Goal: Task Accomplishment & Management: Use online tool/utility

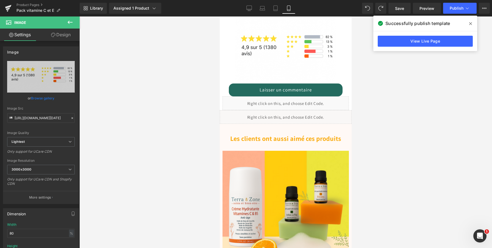
scroll to position [529, 0]
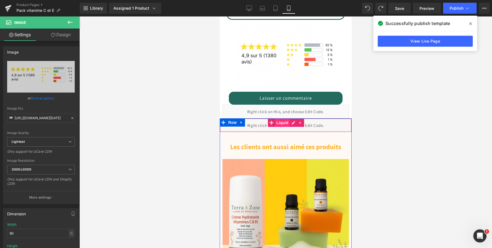
click at [284, 122] on span "Liquid" at bounding box center [282, 123] width 15 height 8
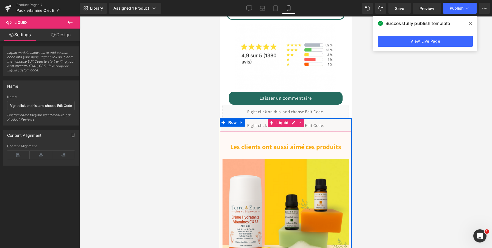
click at [293, 123] on div "Liquid" at bounding box center [286, 125] width 132 height 14
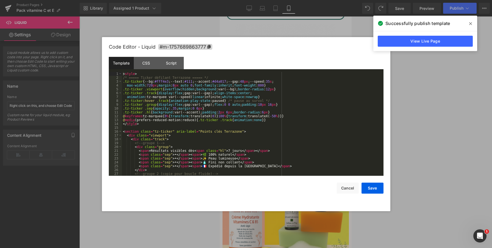
click at [256, 128] on div "< style > /* ===== Ticker défilant Terrazone ===== */ .tz-ticker { --bg: #fff4e…" at bounding box center [251, 128] width 259 height 112
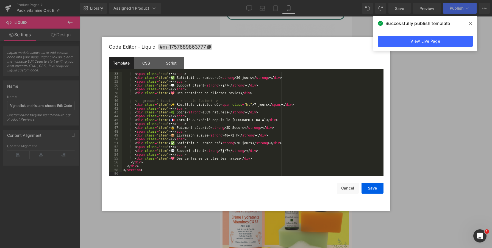
scroll to position [119, 0]
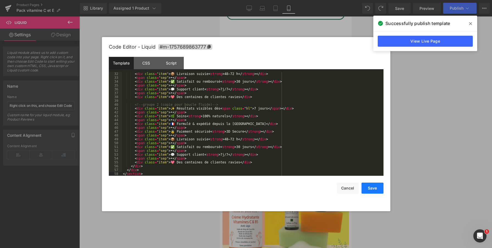
click at [377, 190] on button "Save" at bounding box center [373, 188] width 22 height 11
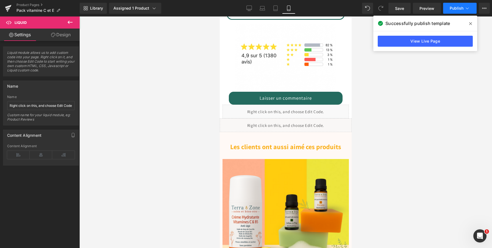
click at [454, 8] on span "Publish" at bounding box center [457, 8] width 14 height 4
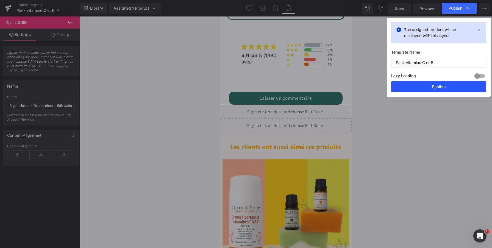
click at [430, 85] on button "Publish" at bounding box center [438, 86] width 95 height 11
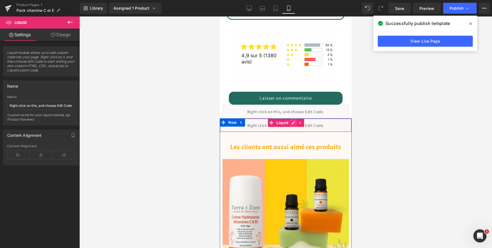
click at [291, 121] on div "Liquid" at bounding box center [286, 125] width 132 height 14
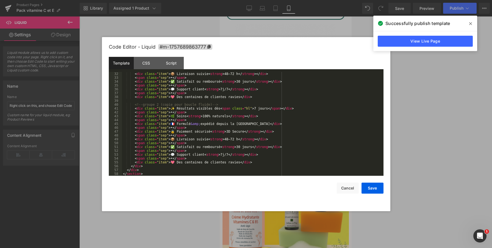
click at [161, 175] on div "< div class = "item" > 📦 Livraison suivie < strong > 48–72 h </ strong > </ div…" at bounding box center [251, 128] width 259 height 112
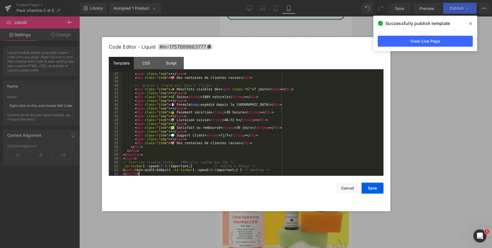
scroll to position [139, 0]
click at [373, 191] on button "Save" at bounding box center [373, 188] width 22 height 11
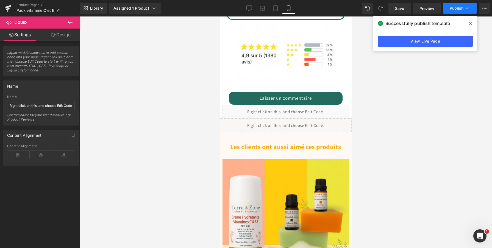
click at [452, 6] on span "Publish" at bounding box center [457, 8] width 14 height 4
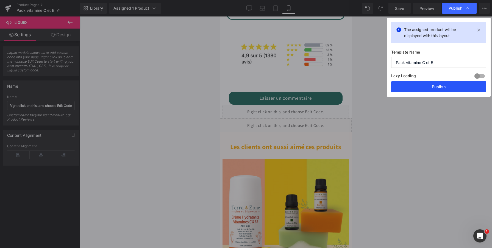
click at [436, 90] on button "Publish" at bounding box center [438, 86] width 95 height 11
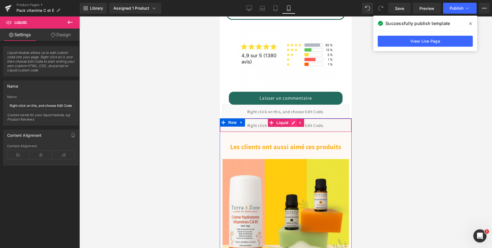
click at [294, 123] on div "Liquid" at bounding box center [286, 125] width 132 height 14
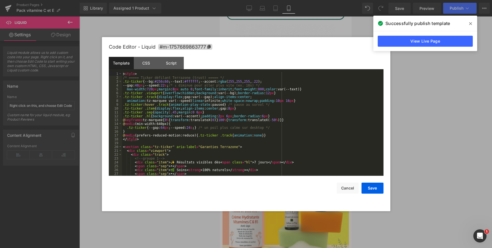
click at [261, 107] on div "< style > /* ===== Ticker défilant Terrazone (trust) ===== */ .tz-ticker { --bg…" at bounding box center [251, 128] width 259 height 112
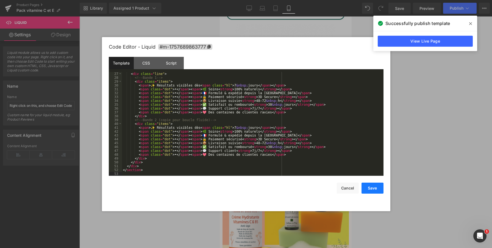
scroll to position [96, 0]
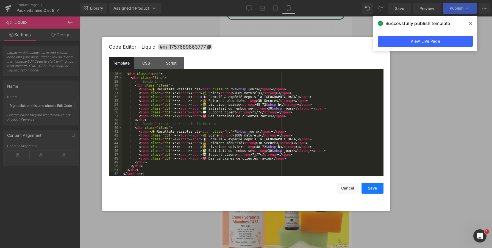
click at [370, 190] on button "Save" at bounding box center [373, 188] width 22 height 11
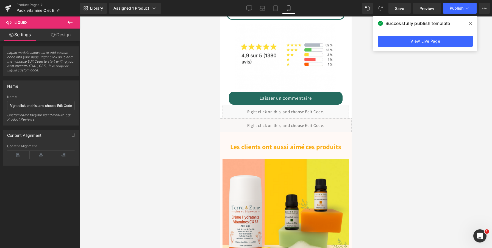
scroll to position [515, 0]
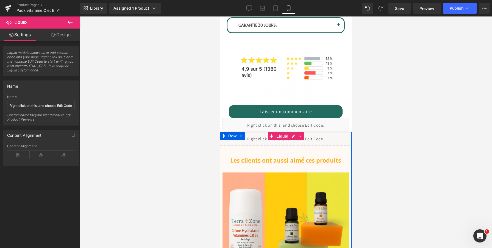
click at [289, 133] on div at bounding box center [286, 132] width 132 height 1
click at [322, 141] on div "Liquid" at bounding box center [286, 139] width 132 height 14
click at [294, 135] on div "Liquid" at bounding box center [286, 139] width 132 height 14
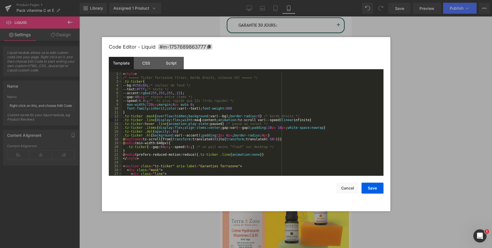
click at [200, 119] on div "< style > /* ===== Ticker Terrazone (trust, bords droits, vitesse x5) ===== */ …" at bounding box center [251, 128] width 259 height 112
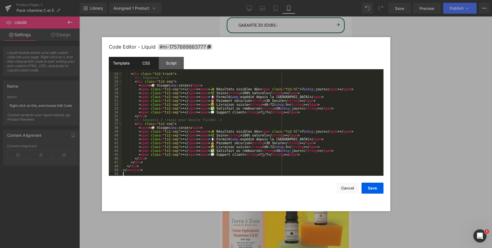
click at [151, 67] on div "CSS" at bounding box center [146, 63] width 25 height 12
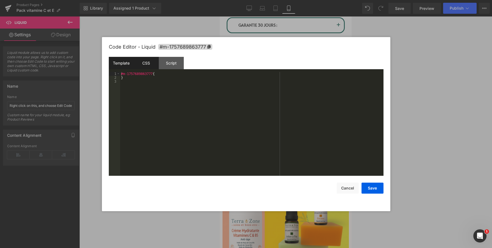
click at [121, 67] on div "Template" at bounding box center [121, 63] width 25 height 12
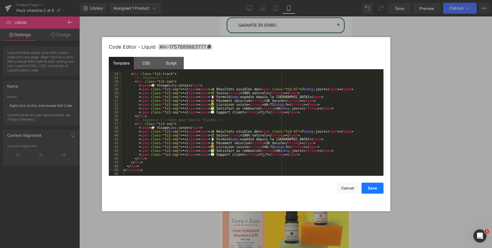
click at [370, 185] on button "Save" at bounding box center [373, 188] width 22 height 11
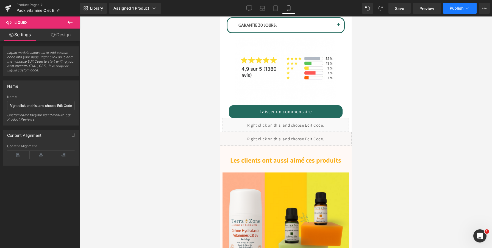
click at [455, 6] on span "Publish" at bounding box center [457, 8] width 14 height 4
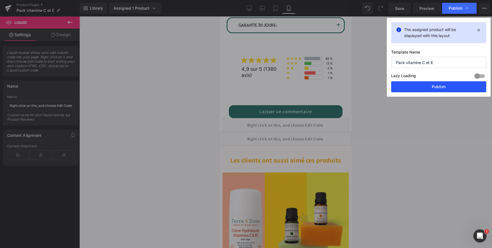
click at [420, 83] on button "Publish" at bounding box center [438, 86] width 95 height 11
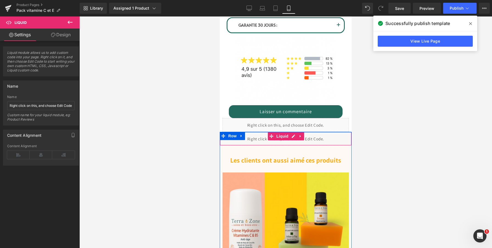
click at [296, 136] on div "Liquid" at bounding box center [286, 139] width 132 height 14
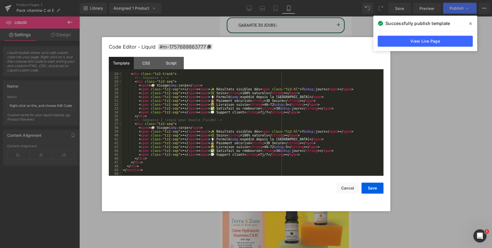
scroll to position [88, 0]
click at [150, 173] on div "< div class = "tz2-track" > <!-- Séquence 1 --> < div class = "tz2-seq" > < spa…" at bounding box center [251, 128] width 259 height 112
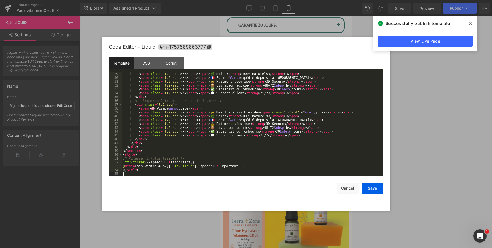
scroll to position [108, 0]
click at [365, 185] on button "Save" at bounding box center [373, 188] width 22 height 11
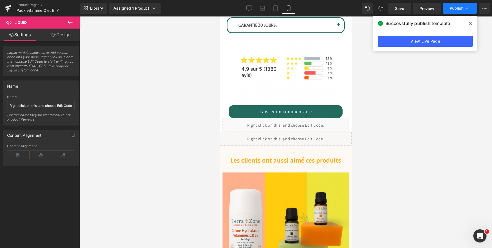
click at [456, 11] on button "Publish" at bounding box center [460, 8] width 34 height 11
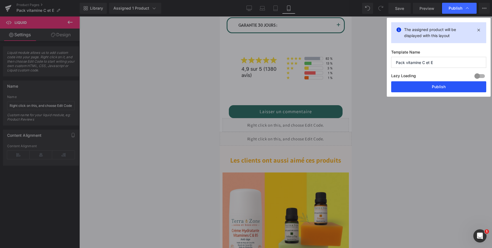
click at [421, 85] on button "Publish" at bounding box center [438, 86] width 95 height 11
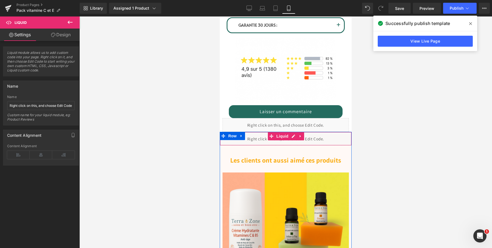
click at [295, 136] on div "Liquid" at bounding box center [286, 139] width 132 height 14
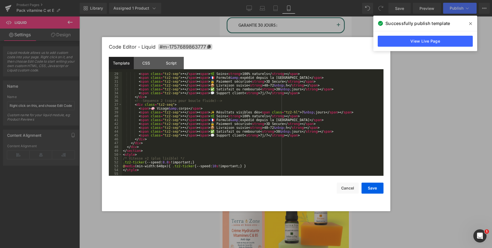
click at [214, 172] on div "< span class = "tz2-sep" > • </ span > < span > 🌿 Soins < strong > 100% naturel…" at bounding box center [251, 128] width 259 height 112
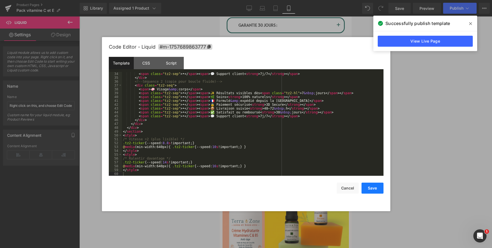
click at [370, 188] on button "Save" at bounding box center [373, 188] width 22 height 11
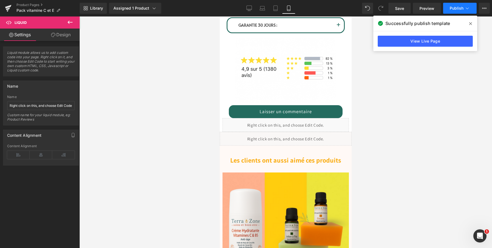
click at [452, 7] on span "Publish" at bounding box center [457, 8] width 14 height 4
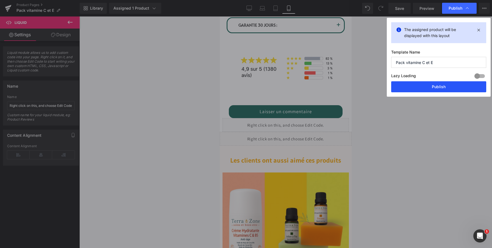
click at [444, 87] on button "Publish" at bounding box center [438, 86] width 95 height 11
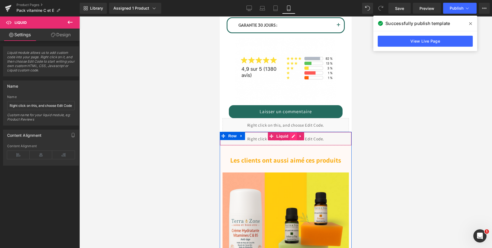
click at [295, 138] on div "Liquid" at bounding box center [286, 139] width 132 height 14
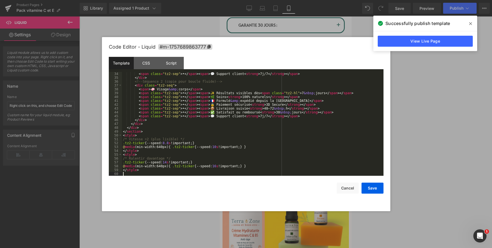
click at [151, 172] on div "< span class = "tz2-sep" > • </ span > < span > 💬 Support client < strong > 7j/…" at bounding box center [251, 128] width 259 height 112
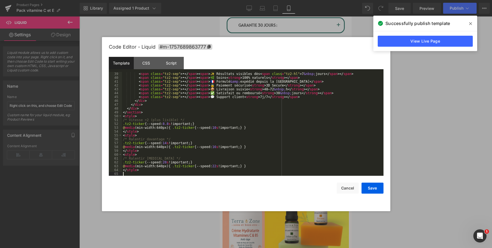
scroll to position [146, 0]
click at [373, 186] on button "Save" at bounding box center [373, 188] width 22 height 11
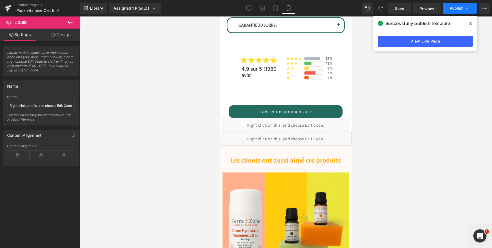
click at [453, 8] on span "Publish" at bounding box center [457, 8] width 14 height 4
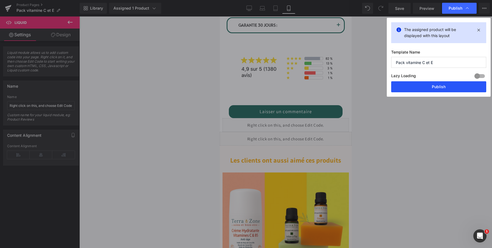
click at [417, 84] on button "Publish" at bounding box center [438, 86] width 95 height 11
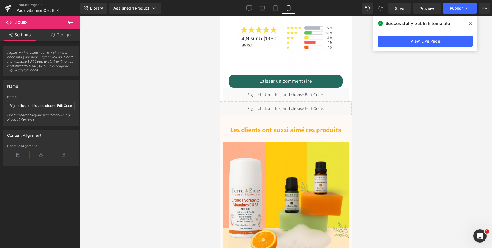
scroll to position [545, 0]
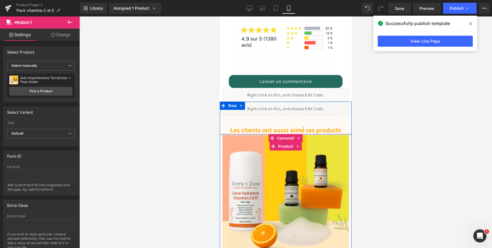
drag, startPoint x: 325, startPoint y: 131, endPoint x: 325, endPoint y: 119, distance: 12.4
click at [325, 131] on div "Liquid Les clients ont aussi aimé ces produits Heading Sale Off (P) Image Anti-…" at bounding box center [286, 205] width 132 height 206
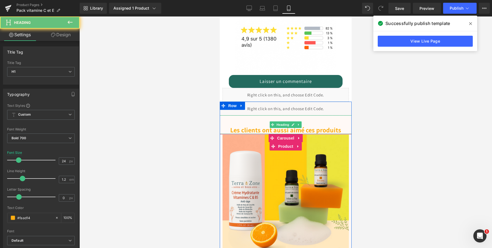
drag, startPoint x: 325, startPoint y: 120, endPoint x: 546, endPoint y: 126, distance: 221.0
click at [325, 120] on div "Les clients ont aussi aimé ces produits" at bounding box center [286, 124] width 132 height 19
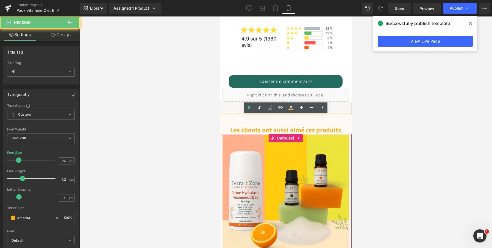
click at [410, 164] on div at bounding box center [285, 132] width 413 height 232
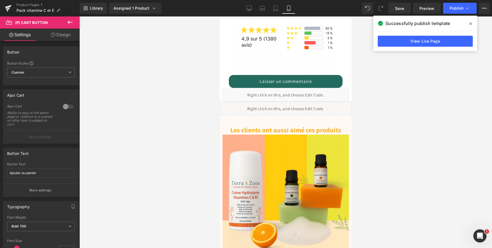
scroll to position [637, 0]
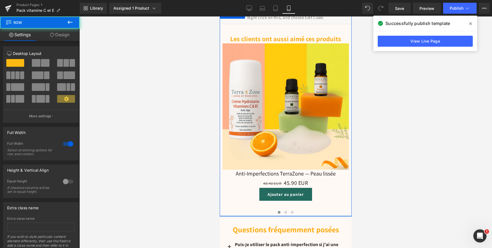
drag, startPoint x: 317, startPoint y: 216, endPoint x: 317, endPoint y: 209, distance: 6.9
click at [317, 209] on div "Liquid Les clients ont aussi aimé ces produits Heading Sale Off (P) Image Anti-…" at bounding box center [286, 113] width 132 height 206
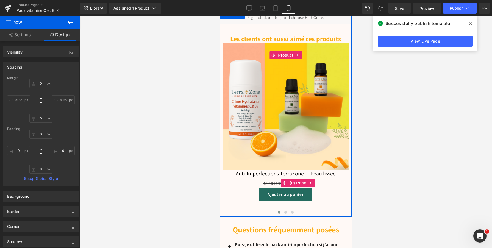
click at [324, 181] on div "48.40 EUR 45.90 EUR" at bounding box center [286, 183] width 126 height 10
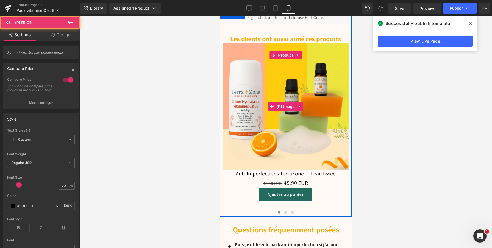
click at [306, 128] on img at bounding box center [286, 106] width 126 height 126
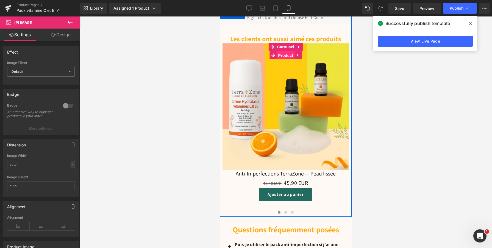
click at [294, 57] on span "Product" at bounding box center [286, 55] width 18 height 8
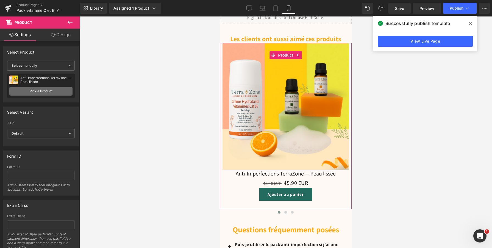
click at [52, 93] on link "Pick a Product" at bounding box center [40, 91] width 63 height 9
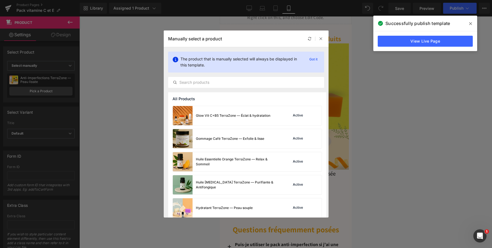
scroll to position [199, 0]
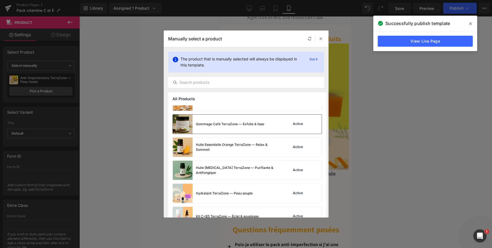
click at [187, 129] on img at bounding box center [183, 124] width 20 height 19
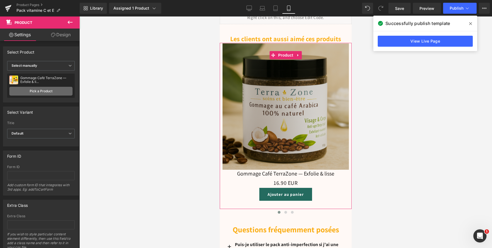
click at [56, 91] on link "Pick a Product" at bounding box center [40, 91] width 63 height 9
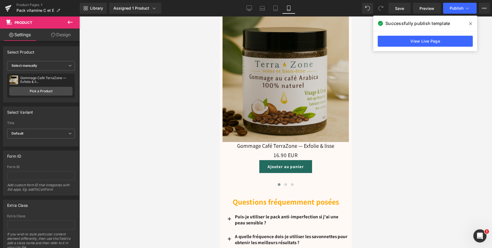
scroll to position [665, 0]
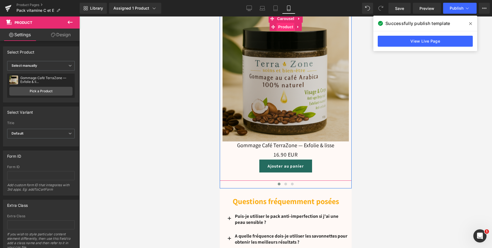
click at [283, 28] on span "Product" at bounding box center [286, 27] width 18 height 8
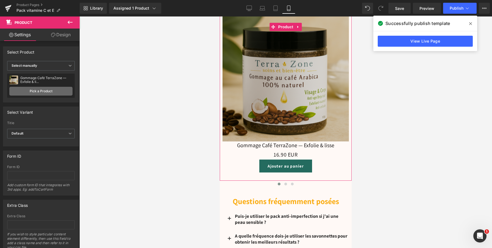
click at [48, 93] on link "Pick a Product" at bounding box center [40, 91] width 63 height 9
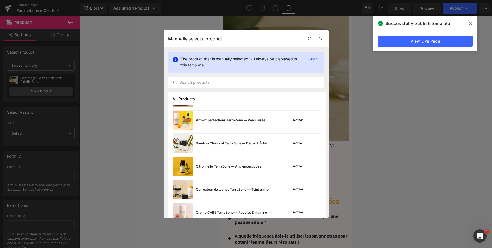
scroll to position [20, 0]
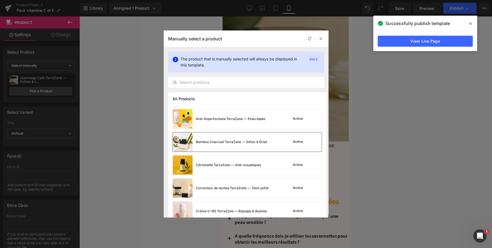
click at [203, 142] on div "Bambou Charcoal TerraZone — Détox & Éclat" at bounding box center [231, 142] width 71 height 5
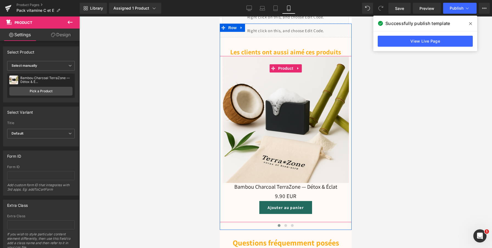
scroll to position [624, 0]
click at [285, 225] on span at bounding box center [285, 225] width 3 height 3
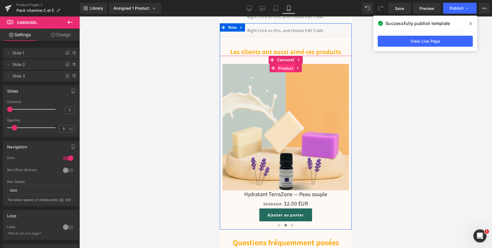
click at [284, 68] on span "Product" at bounding box center [286, 68] width 18 height 8
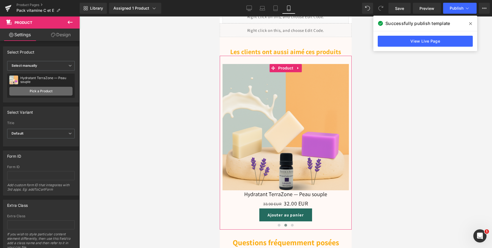
click at [34, 91] on link "Pick a Product" at bounding box center [40, 91] width 63 height 9
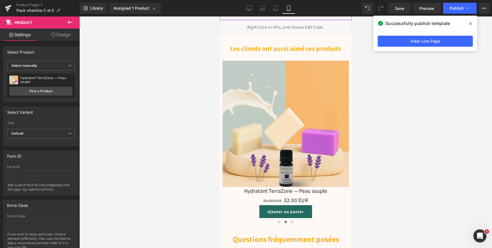
scroll to position [645, 0]
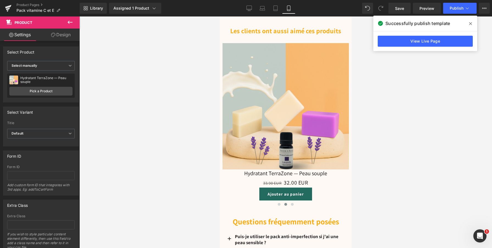
click at [285, 107] on div "Sale Off (P) Image" at bounding box center [286, 106] width 126 height 126
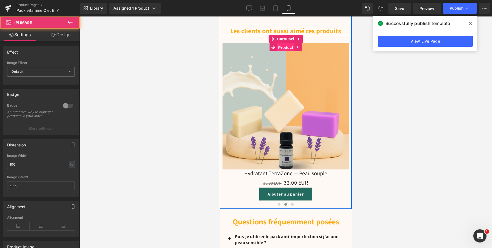
click at [284, 49] on span "Product" at bounding box center [286, 47] width 18 height 8
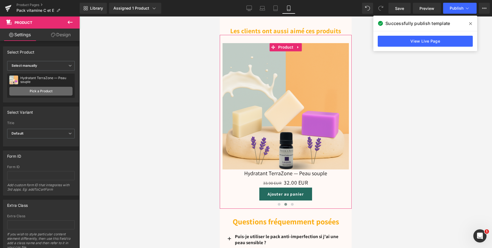
click at [63, 91] on link "Pick a Product" at bounding box center [40, 91] width 63 height 9
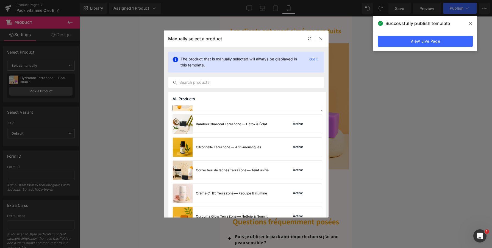
scroll to position [42, 0]
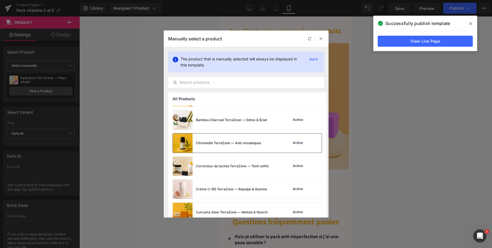
click at [231, 146] on div "Citronnelle TerraZone — Anti-moustiques" at bounding box center [217, 143] width 88 height 19
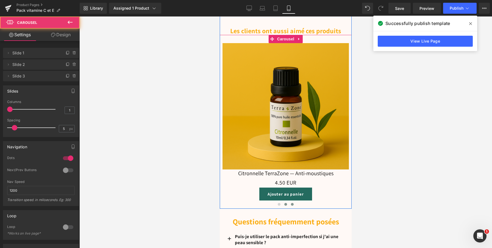
click at [293, 204] on span at bounding box center [292, 204] width 3 height 3
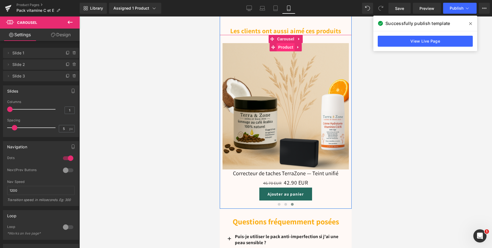
click at [283, 47] on span "Product" at bounding box center [286, 47] width 18 height 8
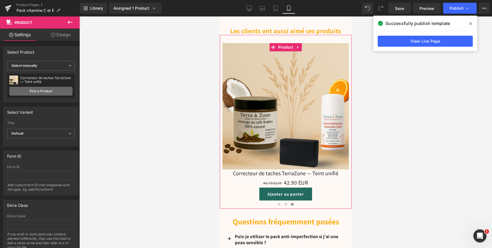
click at [67, 93] on link "Pick a Product" at bounding box center [40, 91] width 63 height 9
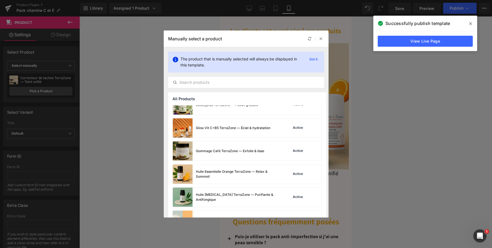
scroll to position [174, 0]
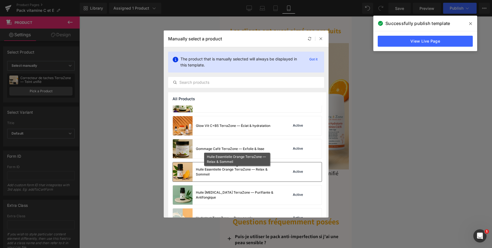
click at [234, 171] on div "Huile Essentielle Orange TerraZone — Relax & Sommeil" at bounding box center [237, 172] width 82 height 10
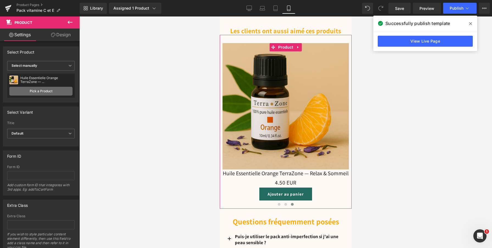
click at [67, 92] on link "Pick a Product" at bounding box center [40, 91] width 63 height 9
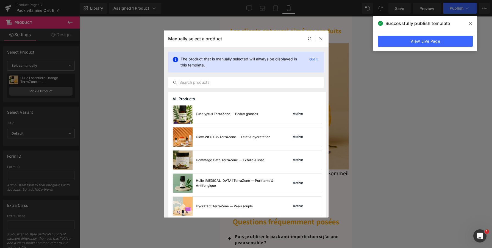
scroll to position [185, 0]
click at [186, 123] on img at bounding box center [183, 114] width 20 height 19
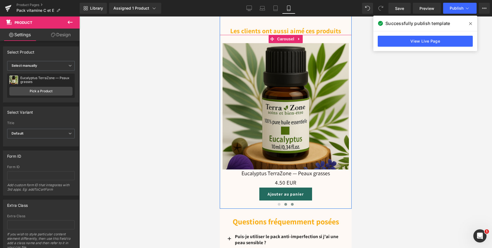
click at [287, 204] on span at bounding box center [285, 204] width 3 height 3
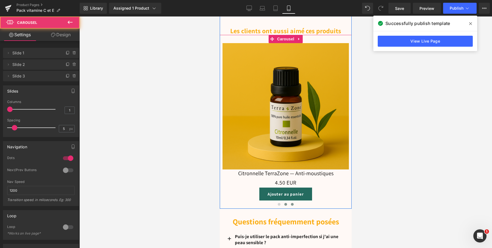
click at [291, 203] on span at bounding box center [292, 204] width 3 height 3
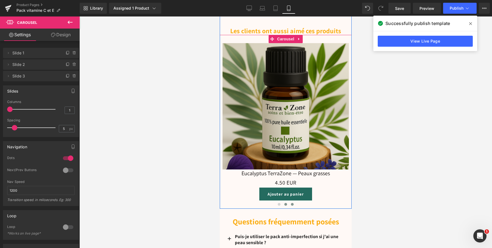
click at [287, 206] on button at bounding box center [286, 204] width 7 height 5
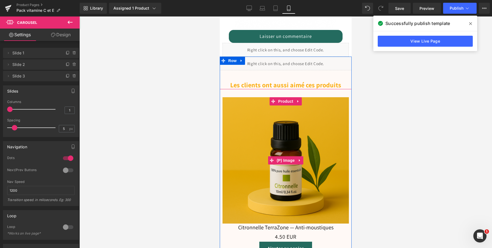
scroll to position [577, 0]
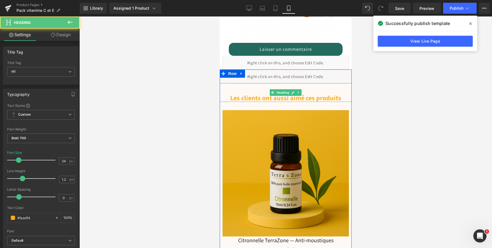
click at [276, 96] on font "Les clients ont aussi aimé ces produits" at bounding box center [285, 97] width 111 height 9
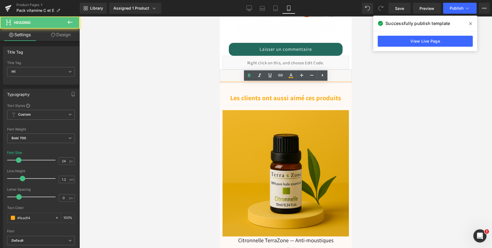
click at [276, 96] on font "Les clients ont aussi aimé ces produits" at bounding box center [285, 97] width 111 height 9
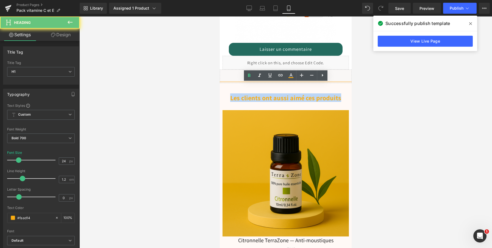
click at [276, 96] on font "Les clients ont aussi aimé ces produits" at bounding box center [285, 97] width 111 height 9
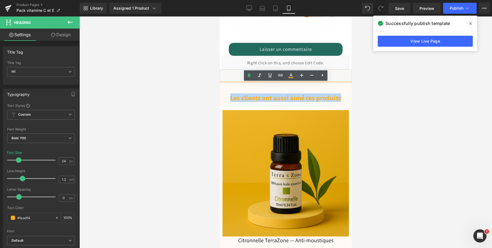
copy font "Les clients ont aussi aimé ces produits"
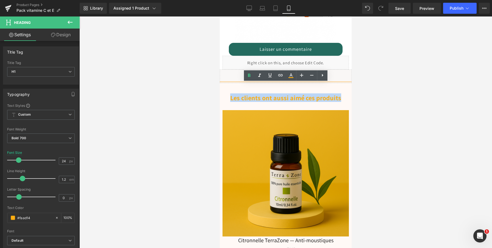
click at [244, 97] on font "Les clients ont aussi aimé ces produits" at bounding box center [285, 97] width 111 height 9
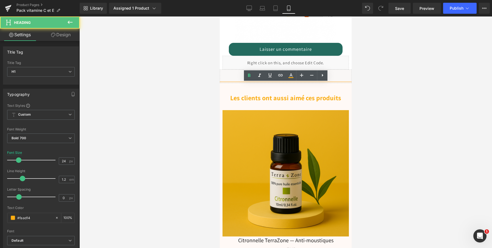
click at [244, 97] on font "Les clients ont aussi aimé ces produits" at bounding box center [285, 97] width 111 height 9
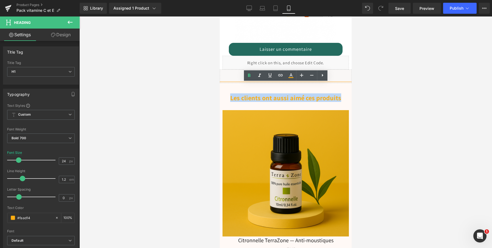
click at [244, 97] on font "Les clients ont aussi aimé ces produits" at bounding box center [285, 97] width 111 height 9
paste div
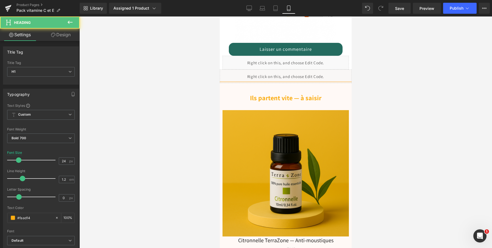
click at [267, 98] on h1 "Ils partent vite — à saisir" at bounding box center [286, 98] width 132 height 8
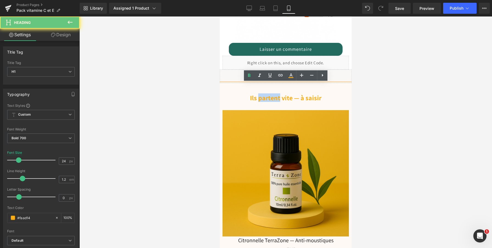
click at [267, 98] on h1 "Ils partent vite — à saisir" at bounding box center [286, 98] width 132 height 8
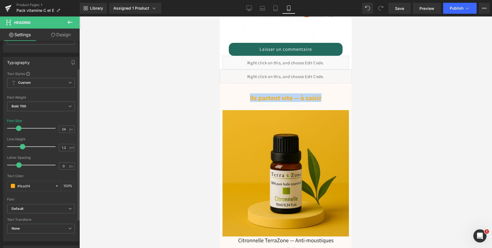
scroll to position [42, 0]
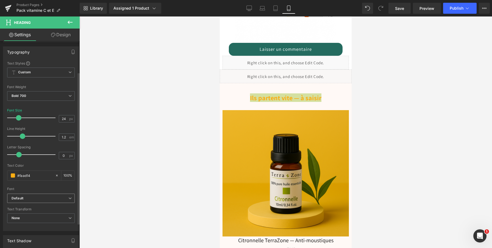
click at [49, 197] on b "Default" at bounding box center [40, 198] width 57 height 5
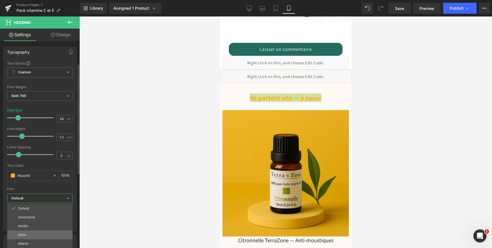
click at [37, 235] on li "Alata" at bounding box center [39, 235] width 65 height 9
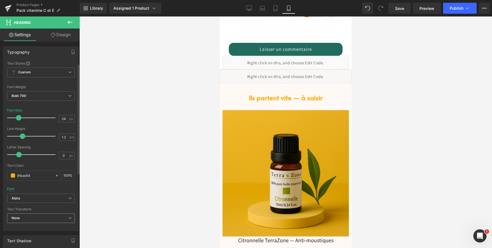
click at [39, 220] on span "None" at bounding box center [41, 219] width 68 height 10
click at [46, 188] on div "Font Default Quicksand Amiko [GEOGRAPHIC_DATA] [GEOGRAPHIC_DATA] [GEOGRAPHIC_DA…" at bounding box center [41, 127] width 68 height 133
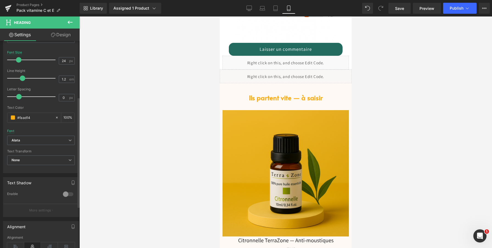
scroll to position [107, 0]
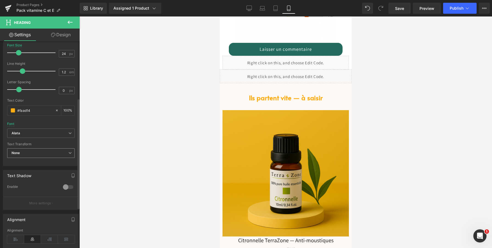
click at [48, 156] on span "None" at bounding box center [41, 153] width 68 height 10
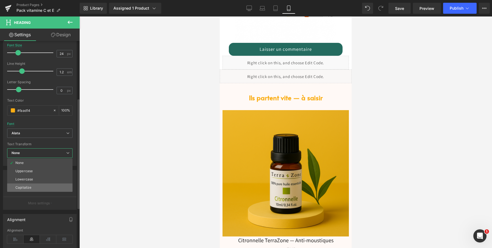
click at [44, 188] on li "Capitalize" at bounding box center [39, 188] width 65 height 8
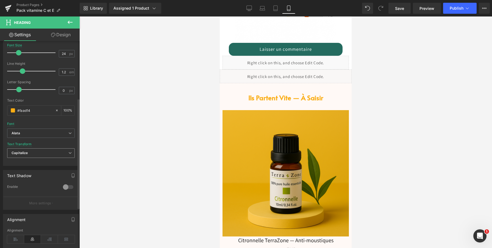
click at [45, 156] on span "Capitalize" at bounding box center [41, 153] width 68 height 10
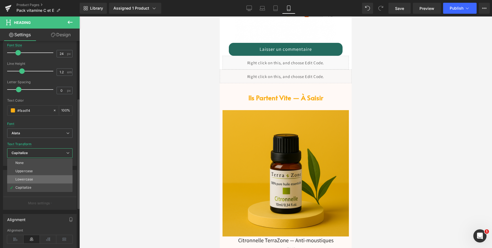
click at [38, 179] on li "Lowercase" at bounding box center [39, 179] width 65 height 8
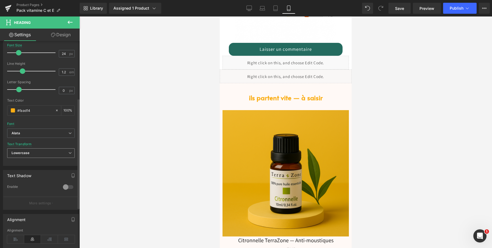
click at [37, 156] on span "Lowercase" at bounding box center [41, 153] width 68 height 10
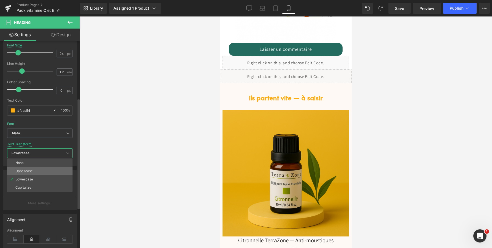
click at [35, 171] on li "Uppercase" at bounding box center [39, 171] width 65 height 8
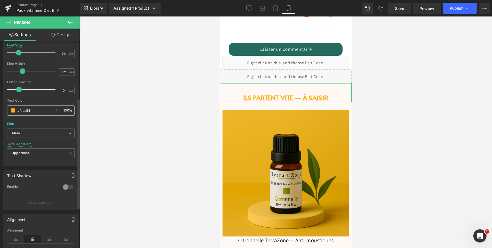
click at [14, 112] on span at bounding box center [13, 110] width 4 height 4
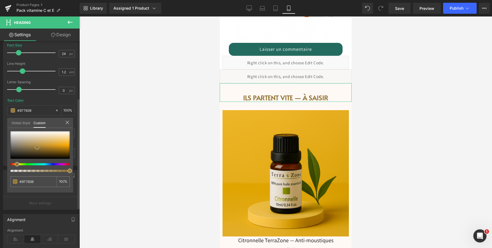
drag, startPoint x: 51, startPoint y: 148, endPoint x: 37, endPoint y: 148, distance: 14.0
click at [37, 148] on div at bounding box center [39, 144] width 59 height 27
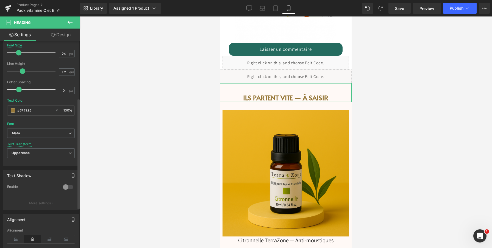
click at [34, 110] on input "#faad14" at bounding box center [34, 110] width 35 height 6
paste input "256c60"
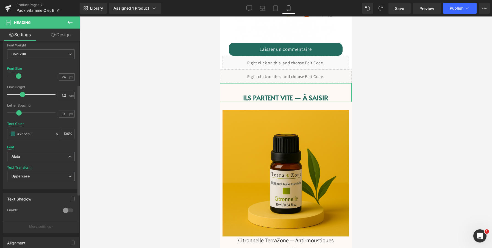
scroll to position [81, 0]
type input "#256c60"
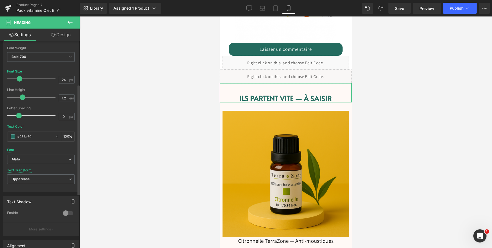
click at [20, 76] on span at bounding box center [19, 78] width 5 height 5
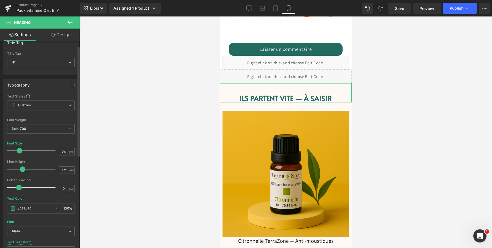
scroll to position [0, 0]
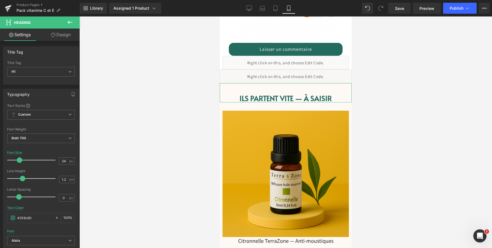
click at [70, 35] on link "Design" at bounding box center [61, 35] width 40 height 12
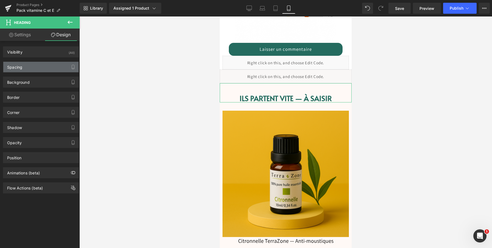
click at [43, 67] on div "Spacing" at bounding box center [40, 67] width 75 height 10
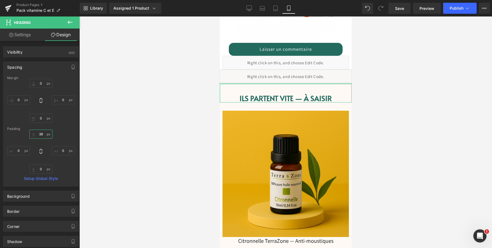
click at [42, 136] on input "text" at bounding box center [40, 134] width 23 height 9
click at [42, 134] on input "text" at bounding box center [40, 134] width 23 height 9
type input "3"
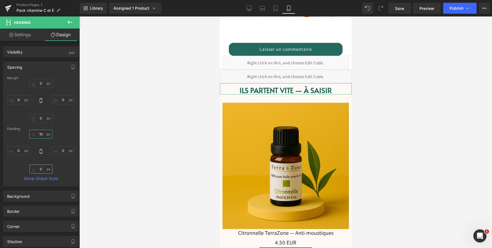
type input "10"
click at [41, 169] on input "text" at bounding box center [40, 169] width 23 height 9
type input "10"
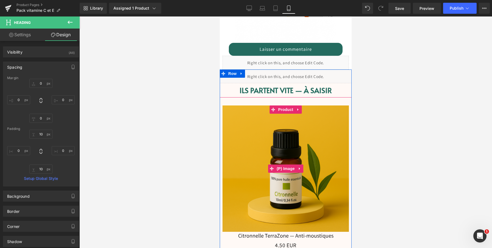
click at [255, 123] on img at bounding box center [286, 169] width 126 height 126
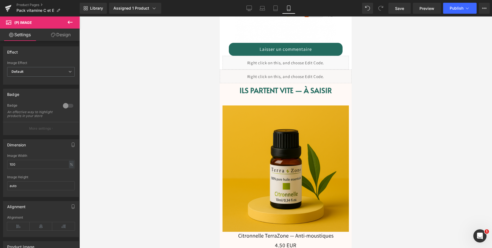
click at [69, 34] on link "Design" at bounding box center [61, 35] width 40 height 12
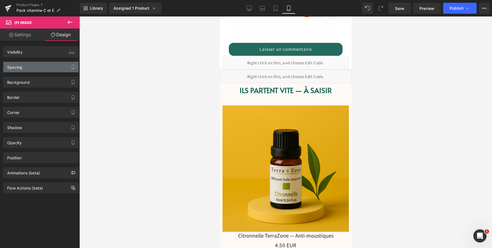
click at [32, 69] on div "Spacing" at bounding box center [40, 67] width 75 height 10
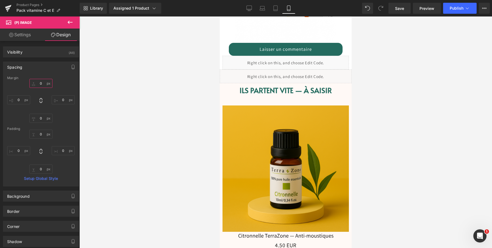
click at [41, 84] on input "0" at bounding box center [40, 83] width 23 height 9
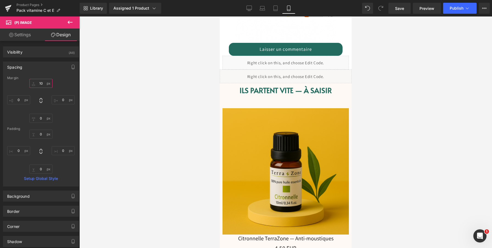
type input "1"
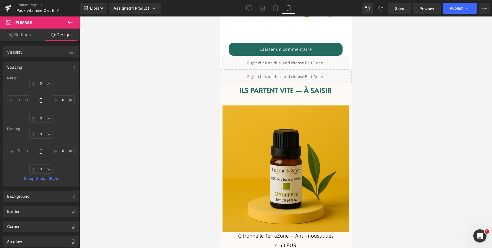
click at [62, 128] on div "Padding" at bounding box center [41, 129] width 68 height 4
click at [455, 4] on button "Publish" at bounding box center [460, 8] width 34 height 11
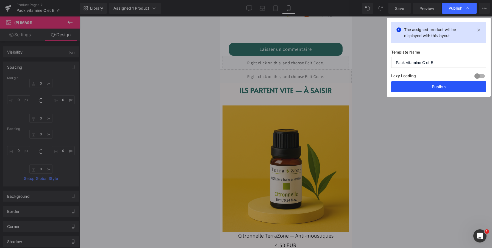
click at [423, 83] on button "Publish" at bounding box center [438, 86] width 95 height 11
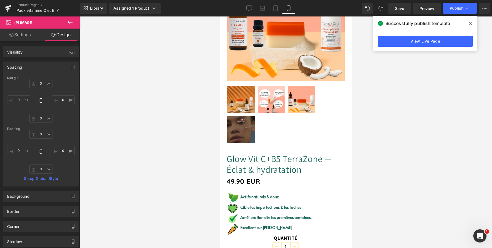
scroll to position [100, 0]
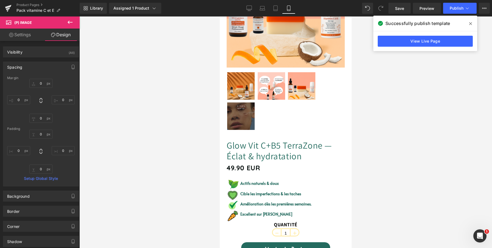
click at [285, 142] on link "Glow Vit C+B5 TerraZone — Éclat & hydratation" at bounding box center [286, 151] width 118 height 22
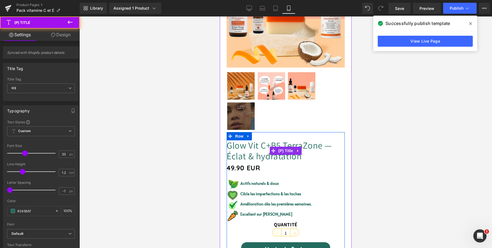
click at [283, 141] on link "Glow Vit C+B5 TerraZone — Éclat & hydratation" at bounding box center [286, 151] width 118 height 22
click at [283, 151] on span "(P) Title" at bounding box center [286, 151] width 18 height 8
click at [298, 148] on link at bounding box center [298, 151] width 7 height 8
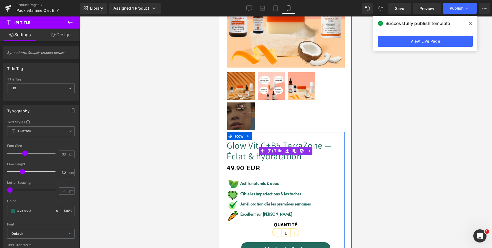
click at [294, 158] on link "Glow Vit C+B5 TerraZone — Éclat & hydratation" at bounding box center [286, 151] width 118 height 22
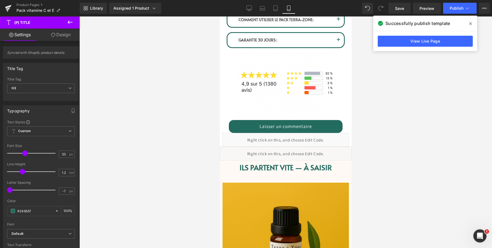
scroll to position [498, 0]
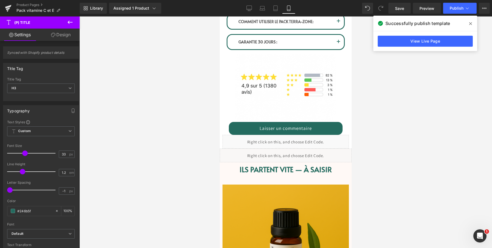
click at [71, 23] on icon at bounding box center [70, 22] width 7 height 7
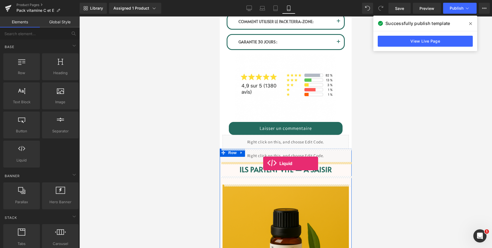
drag, startPoint x: 247, startPoint y: 171, endPoint x: 263, endPoint y: 164, distance: 18.2
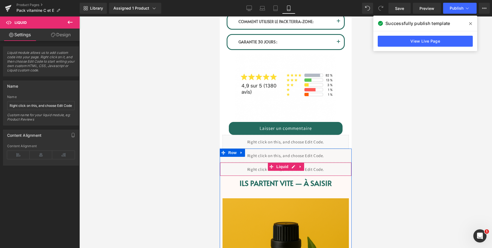
click at [293, 167] on div "Liquid" at bounding box center [286, 169] width 132 height 14
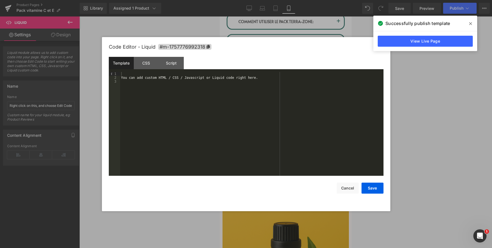
click at [253, 108] on div "You can add custom HTML / CSS / Javascript or Liquid code right here." at bounding box center [252, 128] width 264 height 112
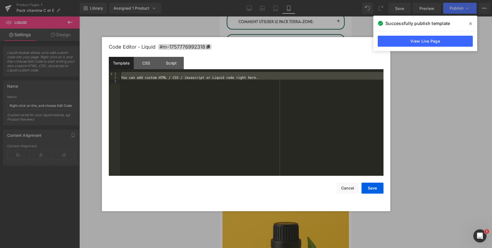
scroll to position [185, 0]
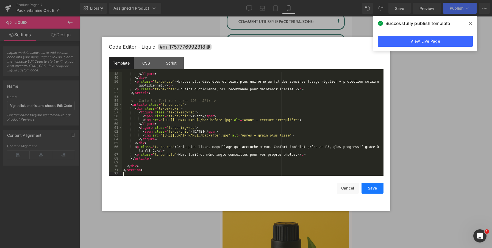
click at [370, 189] on button "Save" at bounding box center [373, 188] width 22 height 11
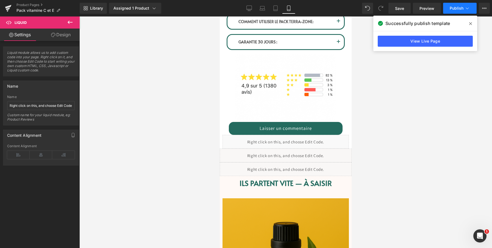
click at [457, 10] on span "Publish" at bounding box center [457, 8] width 14 height 4
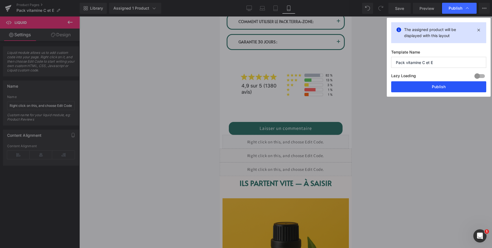
click at [436, 85] on button "Publish" at bounding box center [438, 86] width 95 height 11
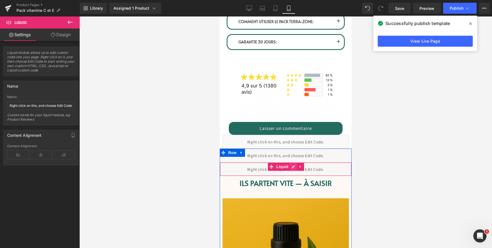
click at [295, 166] on icon at bounding box center [294, 167] width 4 height 4
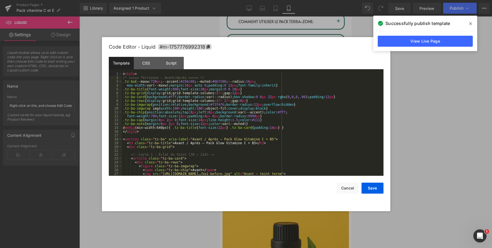
click at [243, 132] on div "< style > /* ===== Terrazone — Avant/Après ===== */ .tz-ba { --maxw: 720 px ;--…" at bounding box center [251, 128] width 259 height 112
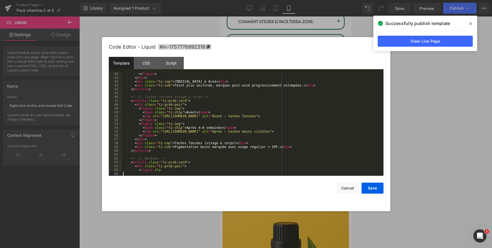
scroll to position [150, 0]
click at [369, 185] on button "Save" at bounding box center [373, 188] width 22 height 11
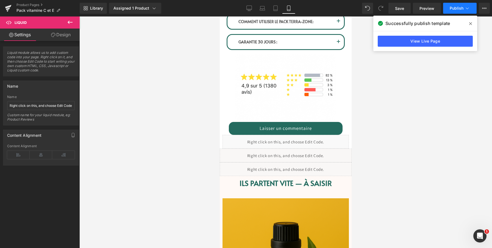
click at [449, 5] on button "Publish" at bounding box center [460, 8] width 34 height 11
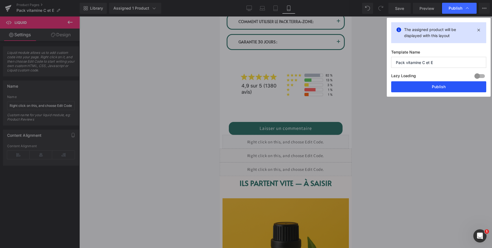
click at [447, 86] on button "Publish" at bounding box center [438, 86] width 95 height 11
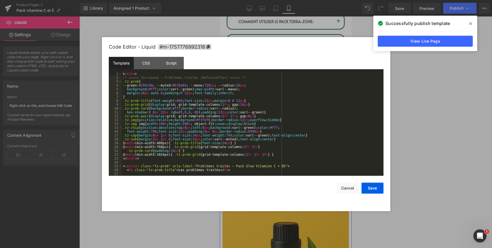
click at [294, 166] on div "Liquid" at bounding box center [286, 169] width 132 height 14
click at [231, 116] on div "< style > /* ===== Terrazone — Problèmes traités (Before/After) ===== */ .tz-pr…" at bounding box center [251, 128] width 259 height 112
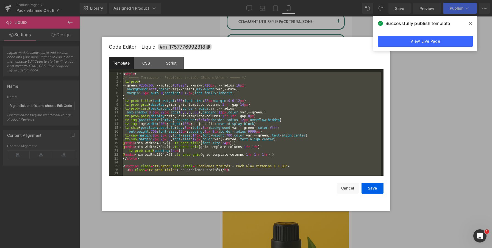
scroll to position [493, 0]
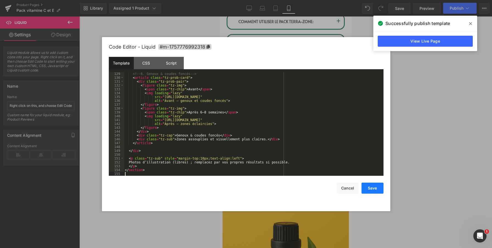
click at [371, 184] on button "Save" at bounding box center [373, 188] width 22 height 11
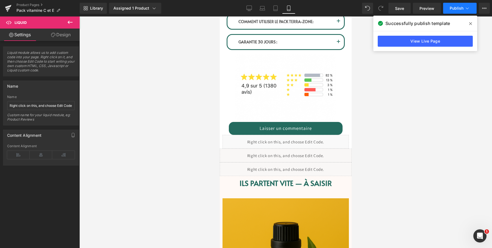
click at [447, 8] on button "Publish" at bounding box center [460, 8] width 34 height 11
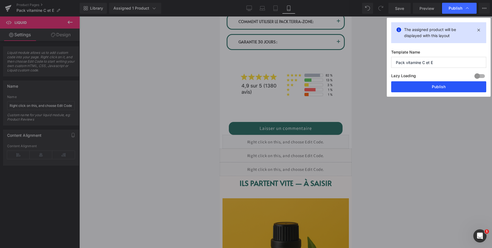
click at [429, 85] on button "Publish" at bounding box center [438, 86] width 95 height 11
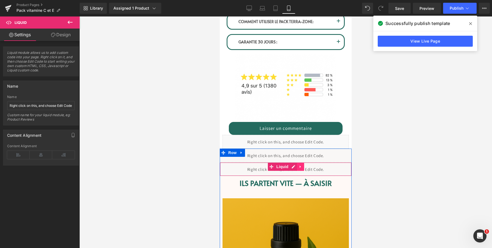
click at [301, 167] on icon at bounding box center [301, 167] width 4 height 4
click at [303, 167] on icon at bounding box center [304, 167] width 4 height 4
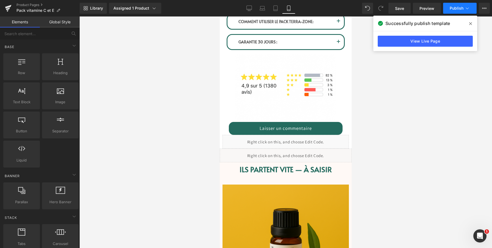
click at [455, 10] on span "Publish" at bounding box center [457, 8] width 14 height 4
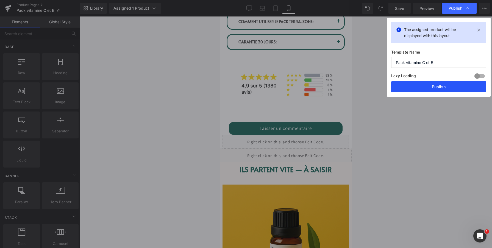
click at [429, 84] on button "Publish" at bounding box center [438, 86] width 95 height 11
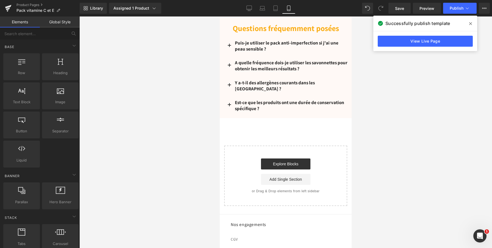
scroll to position [885, 0]
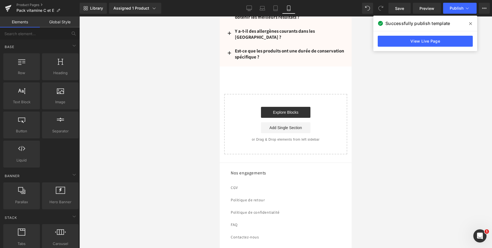
click at [472, 21] on icon at bounding box center [470, 23] width 3 height 4
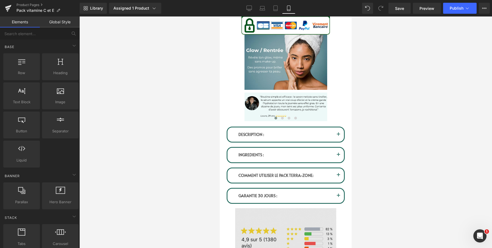
scroll to position [346, 0]
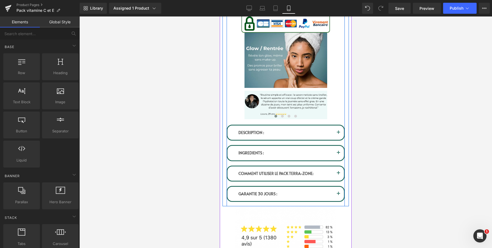
click at [342, 131] on button "button" at bounding box center [338, 133] width 11 height 14
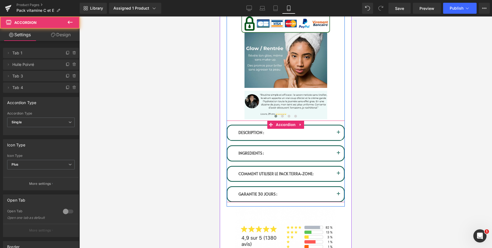
click at [339, 134] on span "button" at bounding box center [339, 134] width 0 height 0
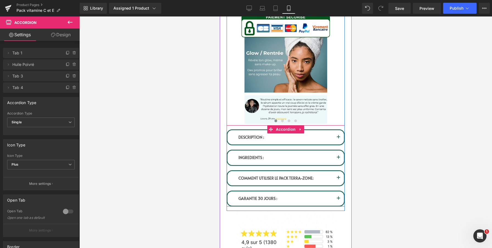
click at [339, 139] on span "button" at bounding box center [339, 139] width 0 height 0
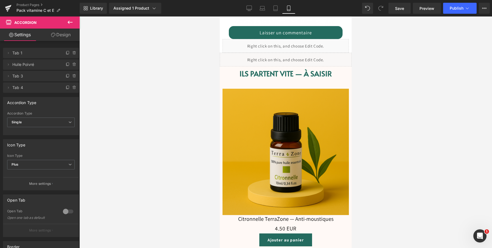
scroll to position [728, 0]
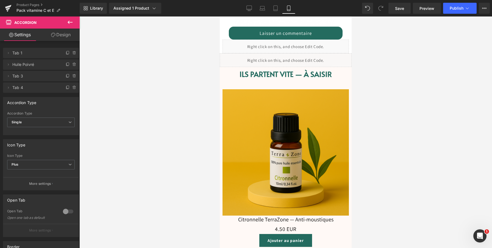
click at [263, 78] on h1 "Ils partent vite — à saisir" at bounding box center [286, 74] width 132 height 9
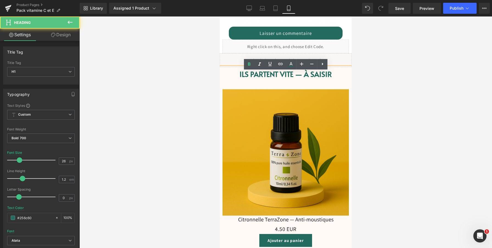
click at [253, 78] on h1 "Ils partent vite — à saisir" at bounding box center [286, 74] width 132 height 9
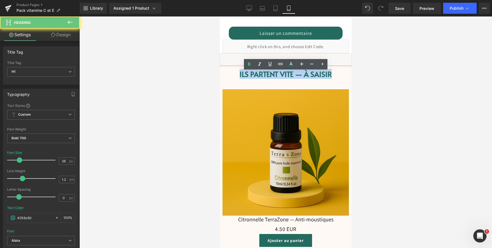
click at [253, 78] on h1 "Ils partent vite — à saisir" at bounding box center [286, 74] width 132 height 9
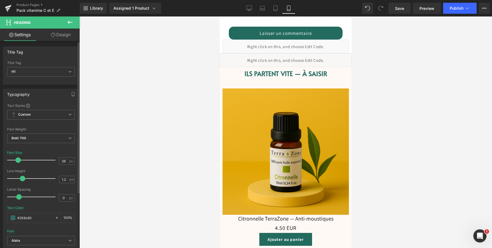
click at [16, 159] on span at bounding box center [17, 159] width 5 height 5
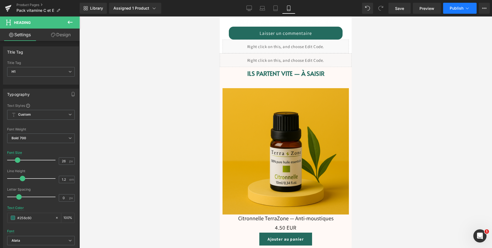
click at [450, 11] on button "Publish" at bounding box center [460, 8] width 34 height 11
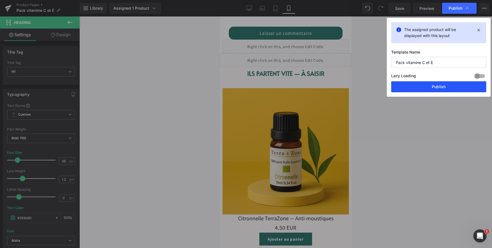
click at [421, 88] on button "Publish" at bounding box center [438, 86] width 95 height 11
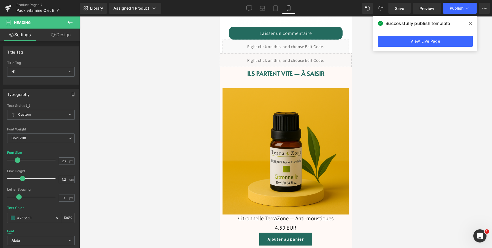
click at [421, 88] on div at bounding box center [285, 132] width 413 height 232
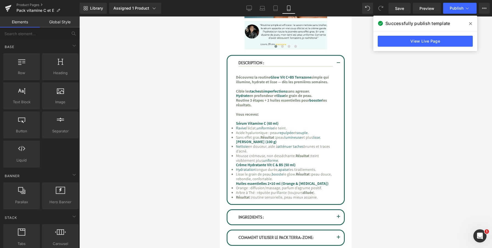
scroll to position [415, 0]
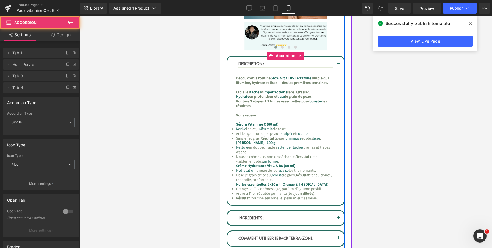
click at [339, 62] on button "button" at bounding box center [338, 64] width 11 height 15
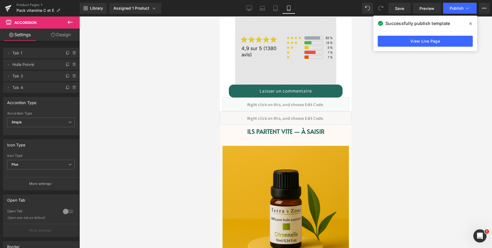
scroll to position [533, 0]
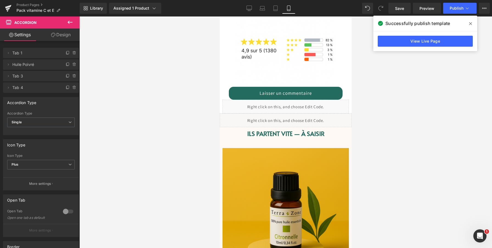
click at [69, 24] on icon at bounding box center [70, 22] width 7 height 7
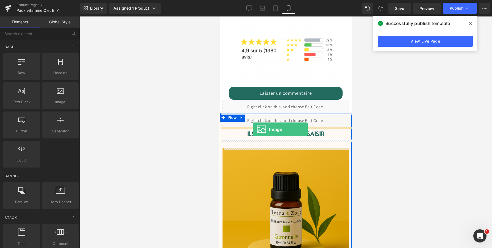
drag, startPoint x: 268, startPoint y: 112, endPoint x: 253, endPoint y: 129, distance: 23.2
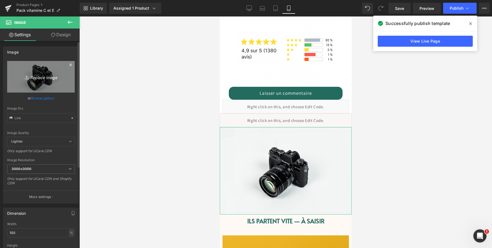
click at [40, 79] on icon "Replace Image" at bounding box center [41, 76] width 44 height 7
click at [36, 78] on icon "Replace Image" at bounding box center [41, 76] width 44 height 7
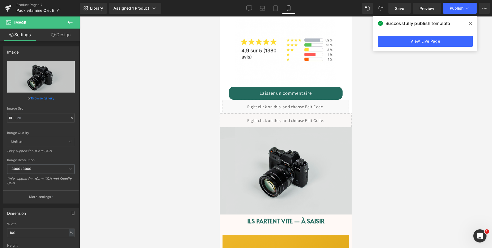
type input "C:\fakepath\Capture d’écran [DATE] 19.24.34.png"
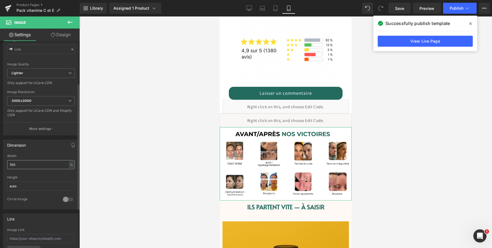
scroll to position [68, 0]
click at [40, 166] on input "100" at bounding box center [41, 165] width 68 height 9
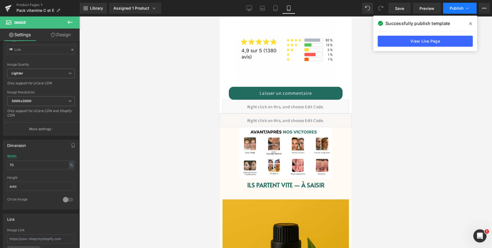
click at [460, 9] on span "Publish" at bounding box center [457, 8] width 14 height 4
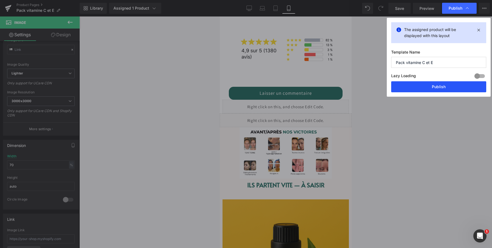
click at [434, 84] on button "Publish" at bounding box center [438, 86] width 95 height 11
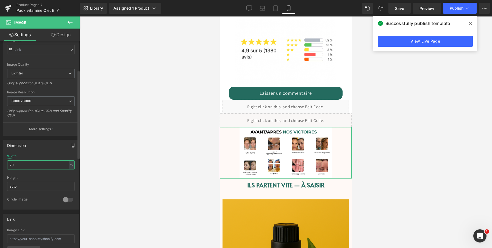
click at [42, 162] on input "70" at bounding box center [41, 165] width 68 height 9
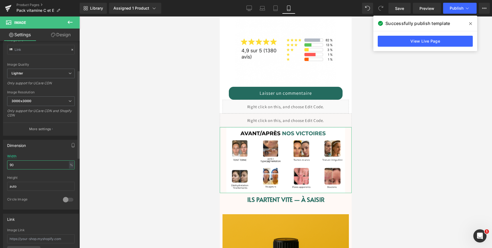
type input "9"
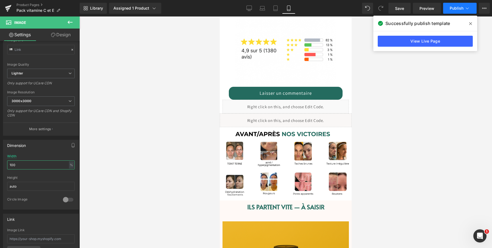
type input "100"
click at [457, 12] on button "Publish" at bounding box center [460, 8] width 34 height 11
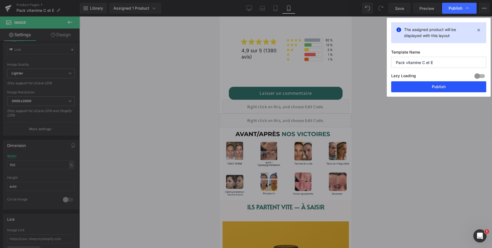
click at [435, 86] on button "Publish" at bounding box center [438, 86] width 95 height 11
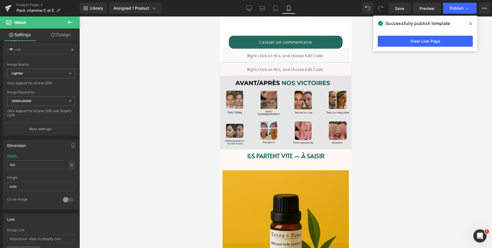
scroll to position [580, 0]
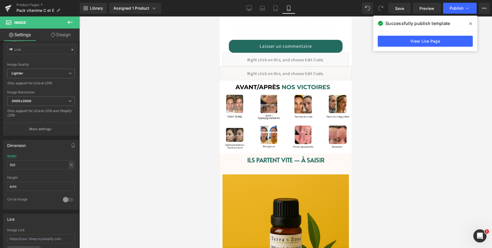
click at [401, 127] on div at bounding box center [285, 132] width 413 height 232
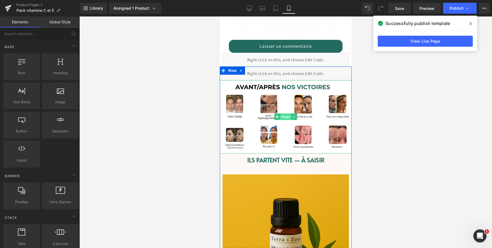
click at [283, 115] on span "Image" at bounding box center [286, 117] width 12 height 7
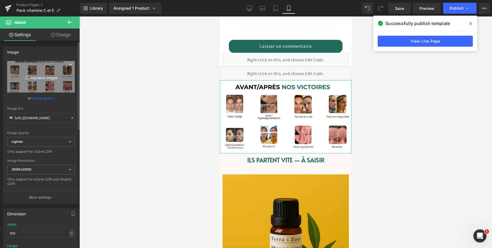
click at [38, 73] on icon "Replace Image" at bounding box center [41, 76] width 44 height 7
type input "C:\fakepath\Capture d’écran [DATE] 19.44.21.png"
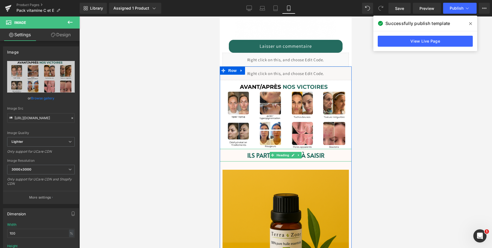
scroll to position [577, 0]
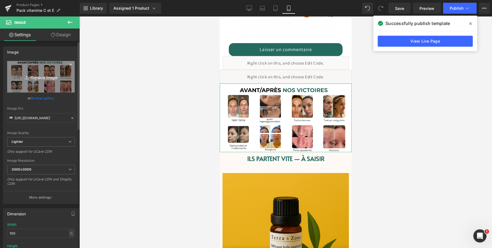
click at [45, 76] on icon "Replace Image" at bounding box center [41, 76] width 44 height 7
type input "C:\fakepath\Capture d’écran [DATE] 19.44.21.png"
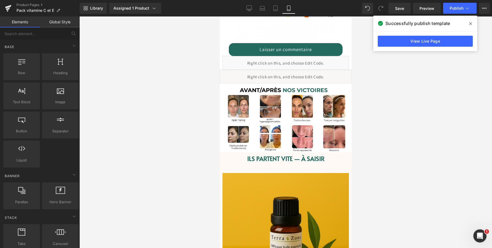
click at [374, 94] on div at bounding box center [285, 132] width 413 height 232
click at [450, 8] on span "Publish" at bounding box center [457, 8] width 14 height 4
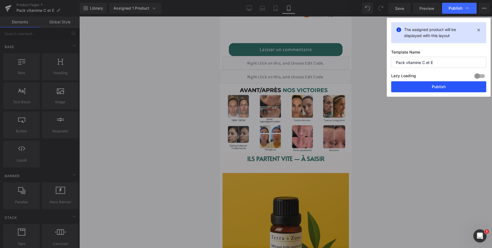
click at [438, 88] on button "Publish" at bounding box center [438, 86] width 95 height 11
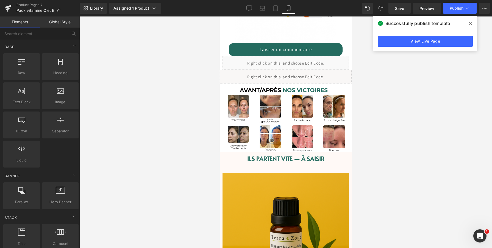
click at [383, 132] on div at bounding box center [285, 132] width 413 height 232
click at [378, 155] on div at bounding box center [285, 132] width 413 height 232
